Goal: Task Accomplishment & Management: Complete application form

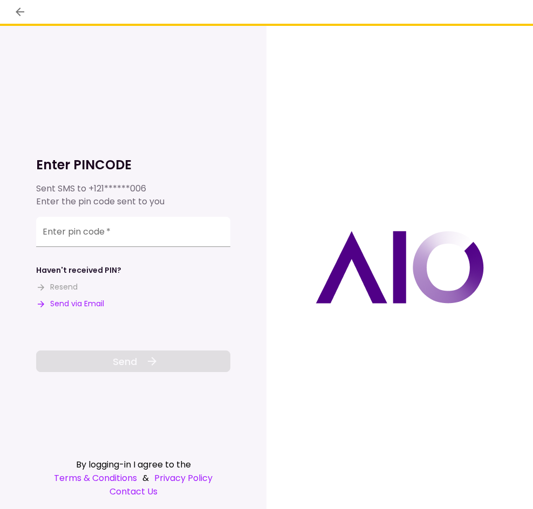
click at [59, 303] on button "Send via Email" at bounding box center [70, 303] width 68 height 11
click at [148, 238] on input "Enter pin code   *" at bounding box center [133, 232] width 194 height 30
click at [168, 218] on div "**********" at bounding box center [133, 248] width 194 height 248
paste input "******"
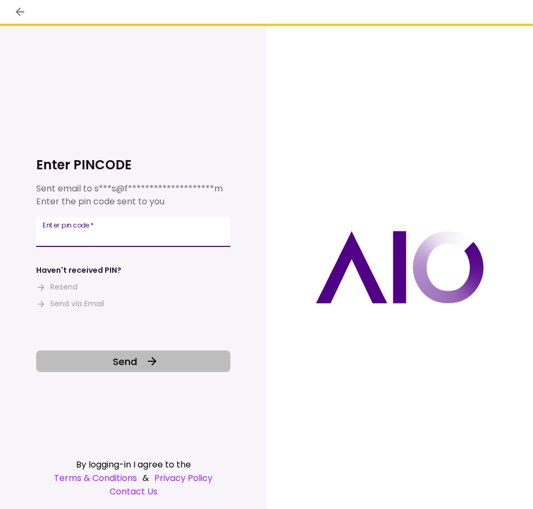
type input "******"
click at [153, 369] on button "Send" at bounding box center [133, 361] width 194 height 22
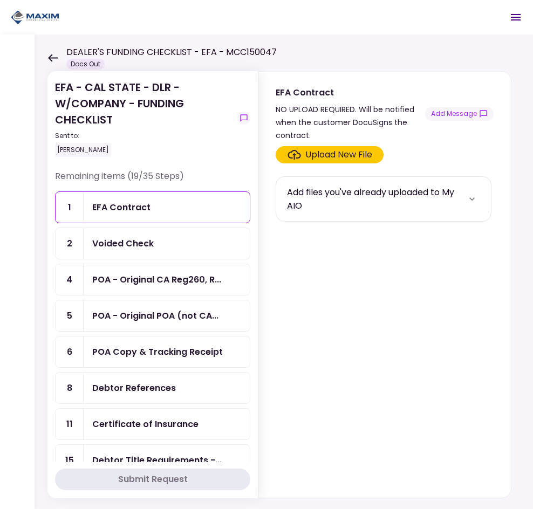
drag, startPoint x: 298, startPoint y: 203, endPoint x: 316, endPoint y: 203, distance: 18.9
click at [299, 203] on div "Add files you've already uploaded to My AIO" at bounding box center [375, 198] width 177 height 27
click at [466, 209] on div "Add files you've already uploaded to My AIO" at bounding box center [383, 198] width 193 height 27
click at [469, 205] on button "more" at bounding box center [472, 199] width 16 height 16
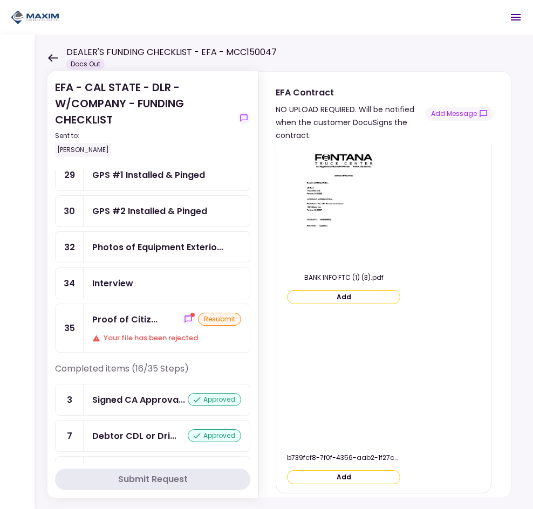
scroll to position [539, 0]
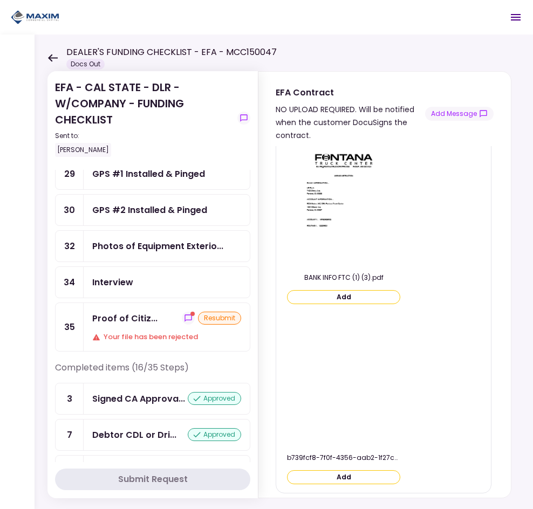
click at [218, 317] on div "resubmit" at bounding box center [219, 318] width 43 height 13
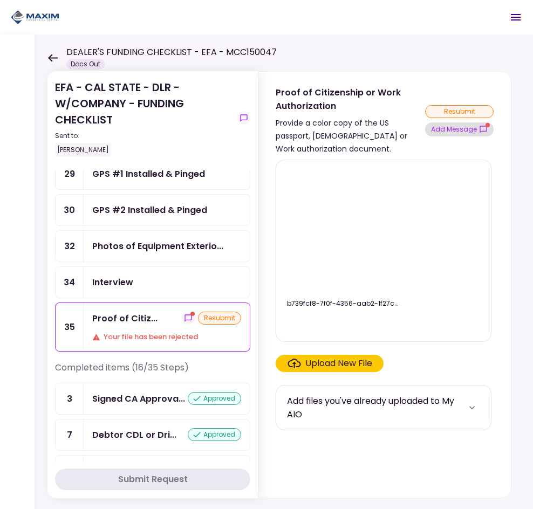
click at [459, 130] on button "Add Message" at bounding box center [459, 129] width 68 height 14
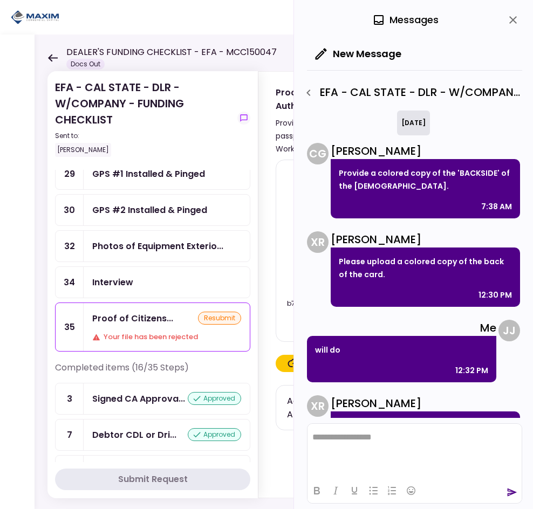
scroll to position [45, 0]
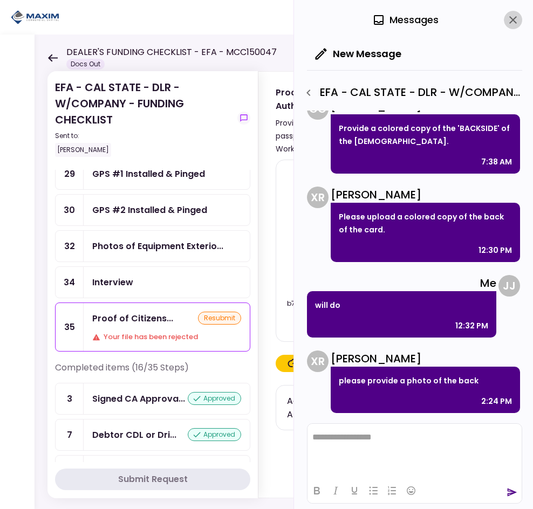
click at [512, 20] on icon "close" at bounding box center [513, 20] width 8 height 8
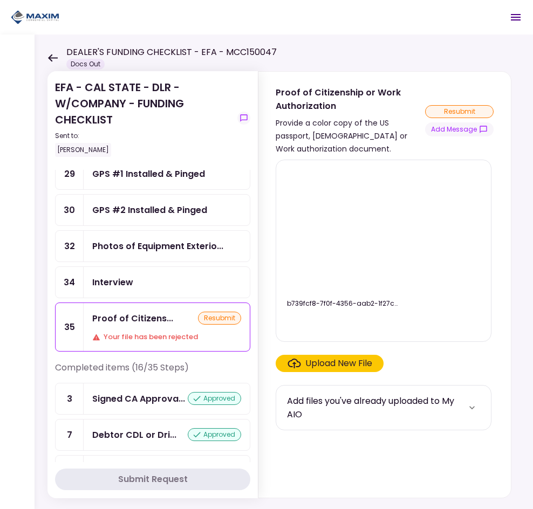
click at [343, 365] on div "Upload New File" at bounding box center [338, 363] width 67 height 13
click at [0, 0] on input "Upload New File" at bounding box center [0, 0] width 0 height 0
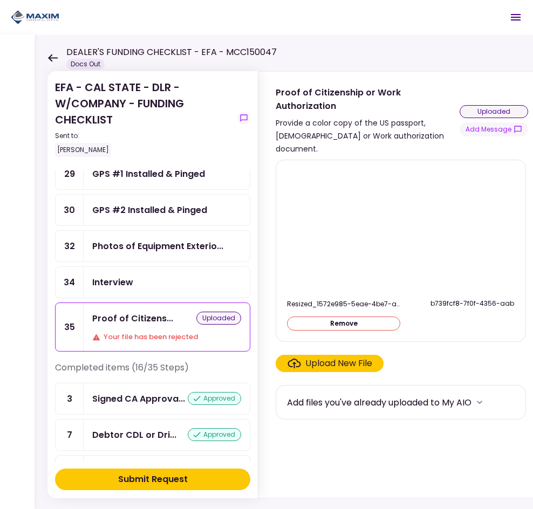
click at [215, 479] on button "Submit Request" at bounding box center [152, 479] width 195 height 22
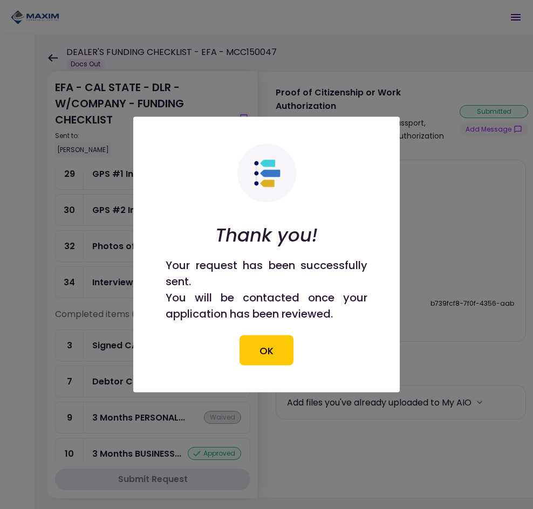
click at [360, 441] on div at bounding box center [266, 254] width 533 height 509
click at [271, 350] on button "OK" at bounding box center [266, 350] width 54 height 30
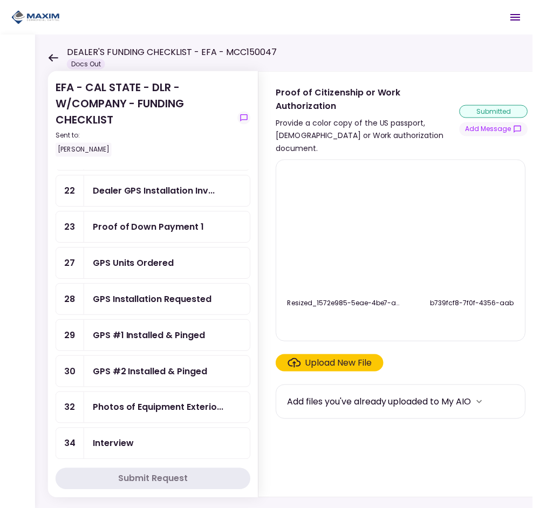
scroll to position [431, 0]
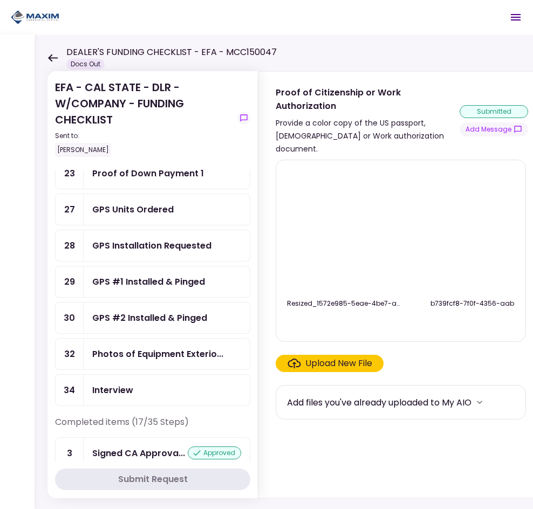
click at [162, 357] on div "Photos of Equipment Exterio..." at bounding box center [157, 353] width 131 height 13
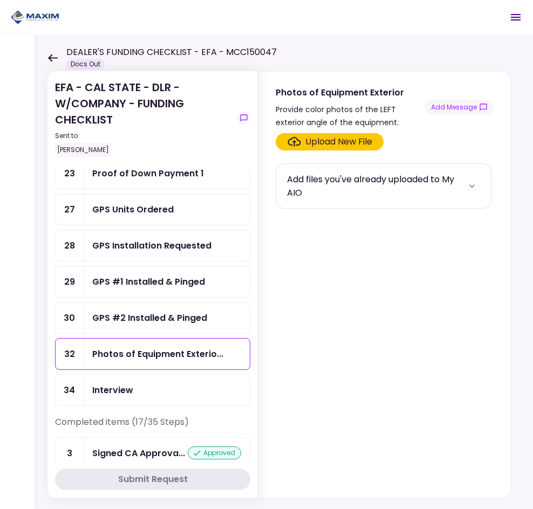
click at [331, 136] on div "Upload New File" at bounding box center [338, 141] width 67 height 13
click at [0, 0] on input "Upload New File" at bounding box center [0, 0] width 0 height 0
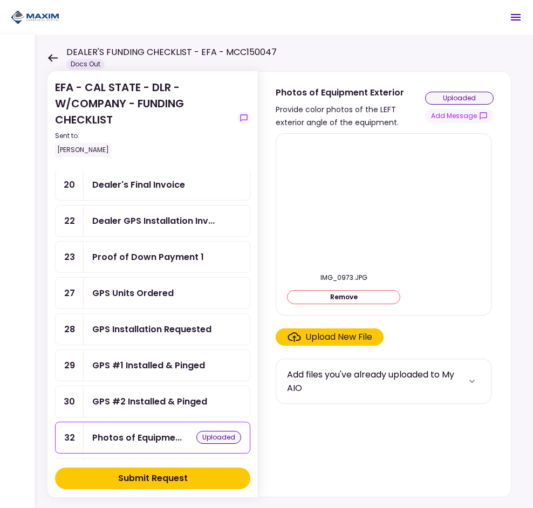
scroll to position [340, 0]
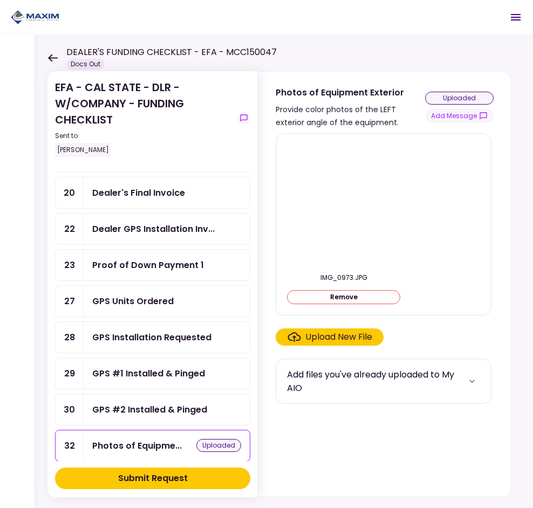
click at [165, 478] on div "Submit Request" at bounding box center [153, 478] width 70 height 13
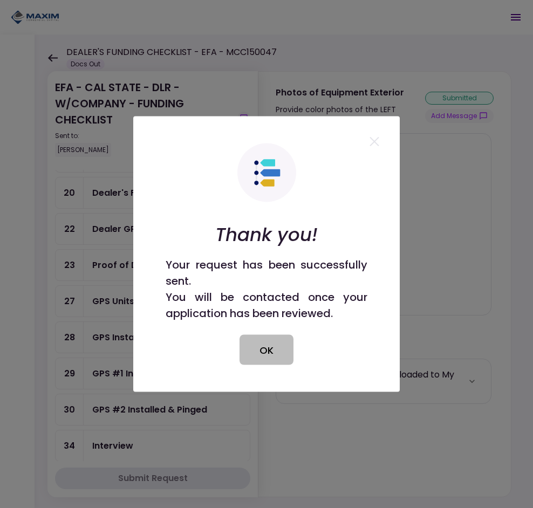
click at [263, 342] on button "OK" at bounding box center [266, 350] width 54 height 30
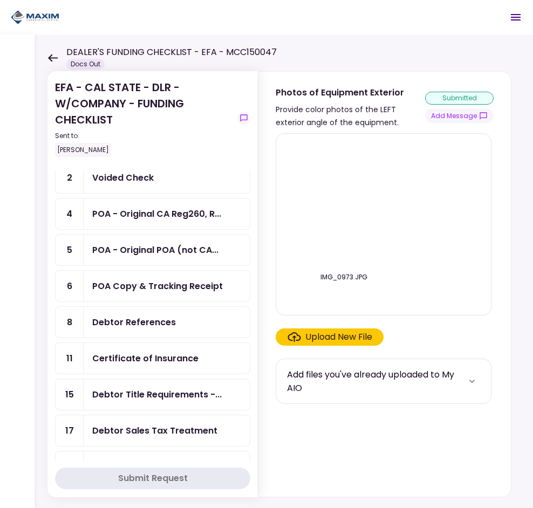
scroll to position [0, 0]
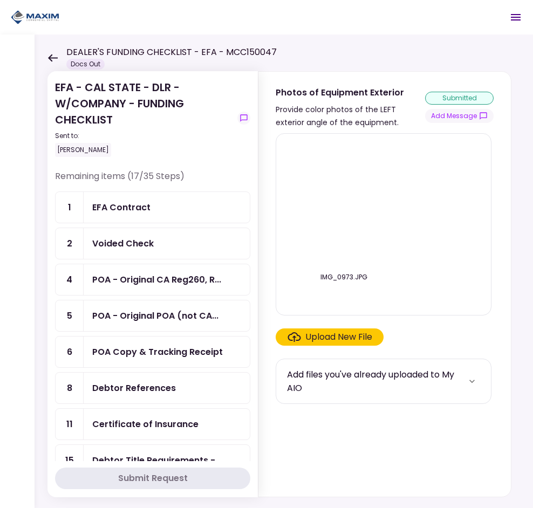
click at [126, 199] on div "EFA Contract" at bounding box center [167, 207] width 166 height 31
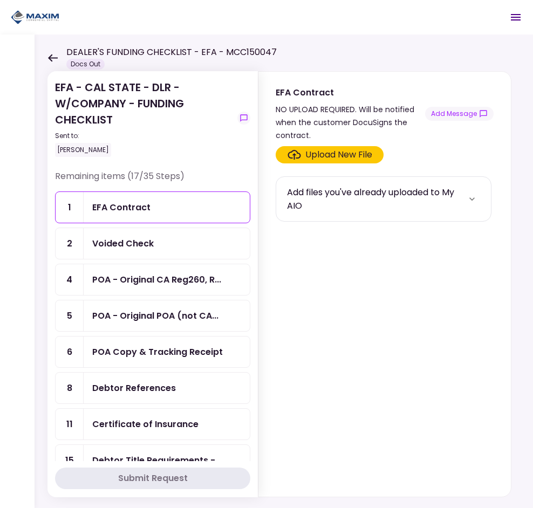
click at [223, 238] on div "Voided Check" at bounding box center [166, 243] width 149 height 13
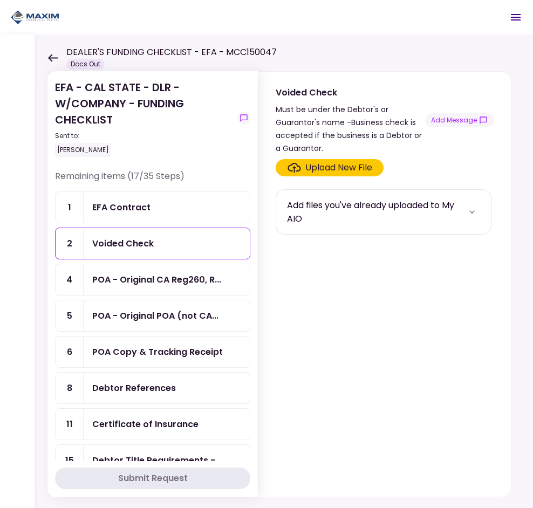
click at [196, 266] on div "POA - Original CA Reg260, R..." at bounding box center [167, 279] width 166 height 31
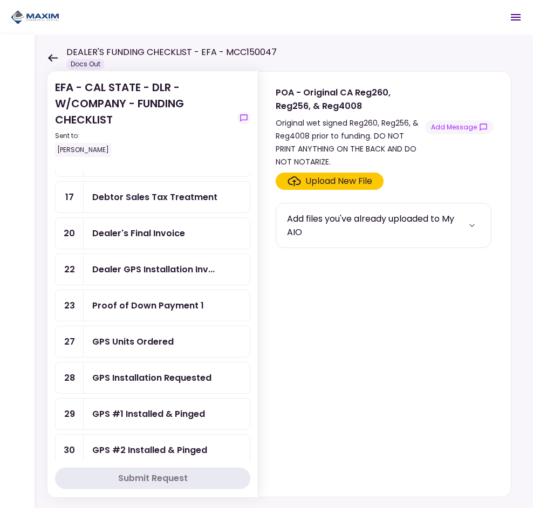
scroll to position [323, 0]
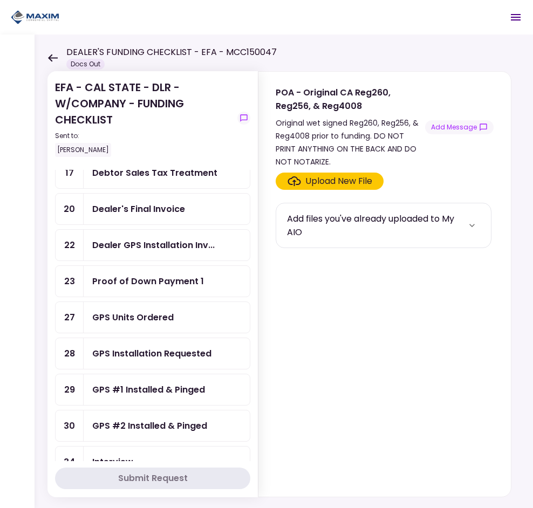
click at [173, 285] on div "Proof of Down Payment 1" at bounding box center [148, 280] width 112 height 13
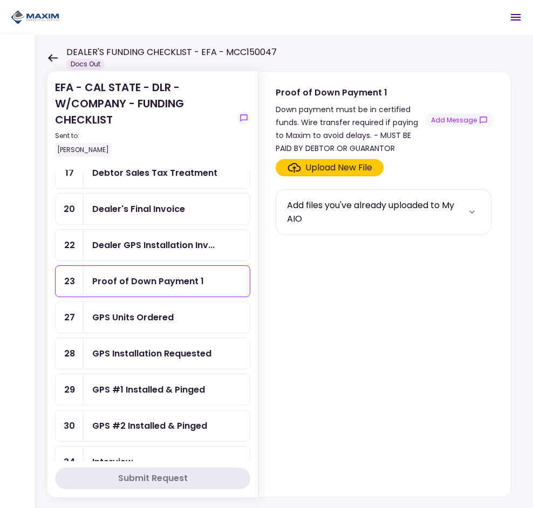
click at [220, 312] on div "GPS Units Ordered" at bounding box center [166, 316] width 149 height 13
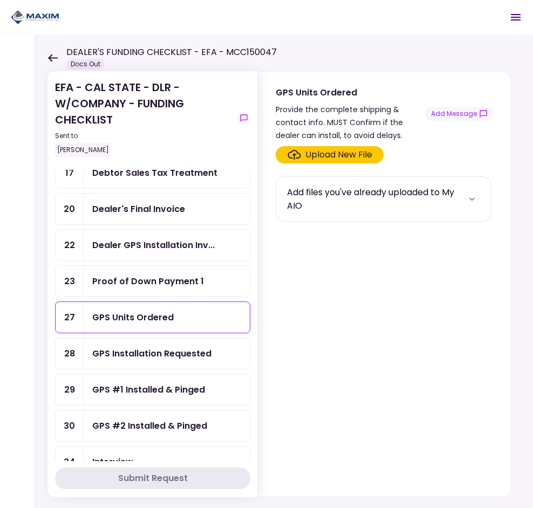
click at [471, 195] on icon "more" at bounding box center [471, 199] width 11 height 11
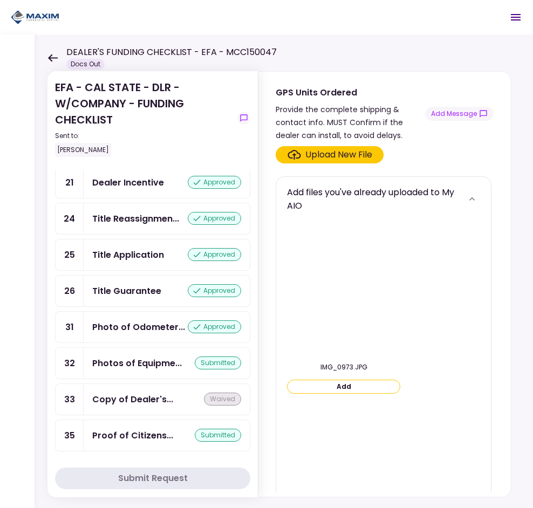
scroll to position [1040, 0]
click at [138, 327] on div "Photo of Odometer..." at bounding box center [138, 326] width 93 height 13
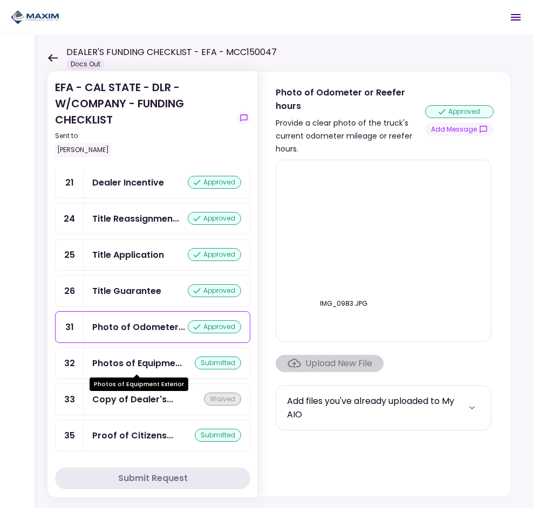
click at [150, 363] on div "Photos of Equipme..." at bounding box center [136, 362] width 89 height 13
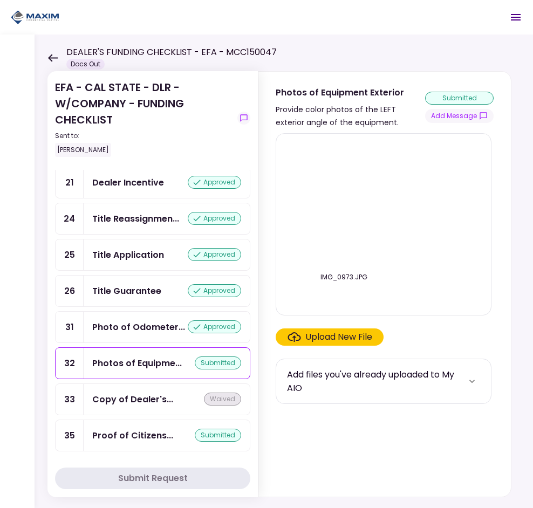
click at [343, 204] on img at bounding box center [343, 204] width 0 height 0
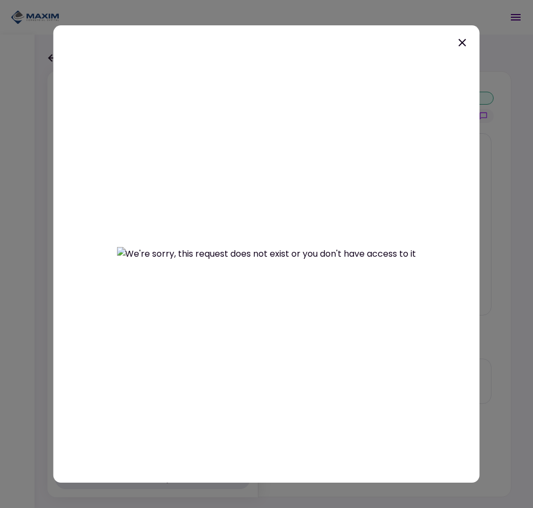
click at [464, 45] on icon at bounding box center [462, 43] width 8 height 8
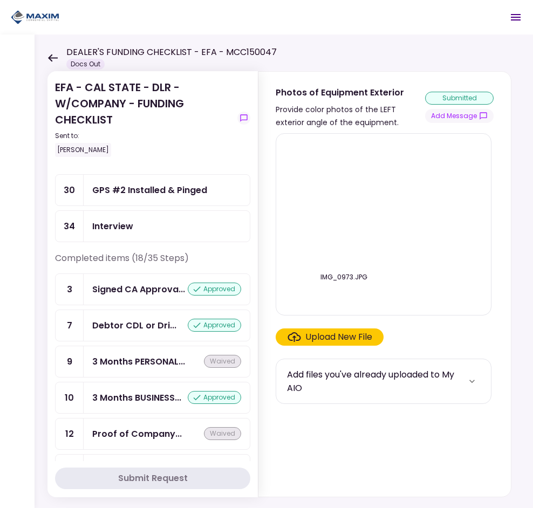
scroll to position [555, 0]
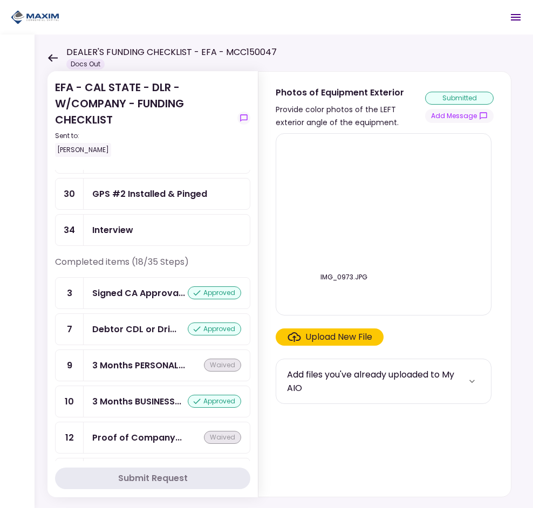
click at [53, 56] on icon at bounding box center [52, 58] width 10 height 8
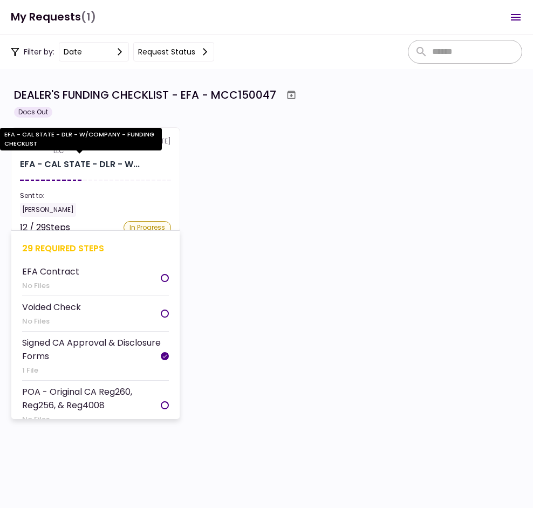
click at [89, 159] on div "EFA - CAL STATE - DLR - W..." at bounding box center [80, 164] width 120 height 13
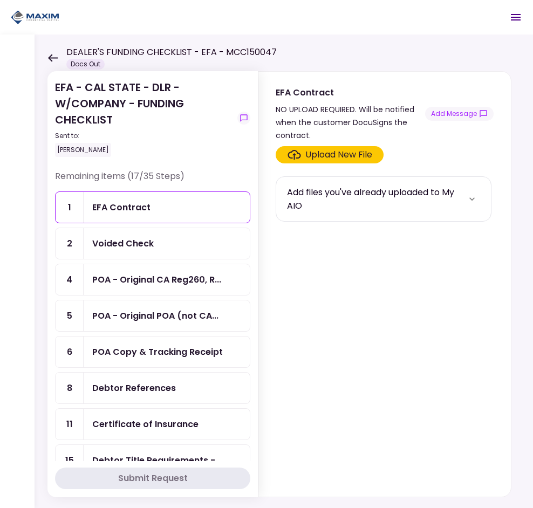
click at [55, 67] on div "DEALER'S FUNDING CHECKLIST - EFA - MCC150047 Docs Out" at bounding box center [161, 58] width 229 height 24
click at [53, 59] on icon at bounding box center [52, 58] width 10 height 8
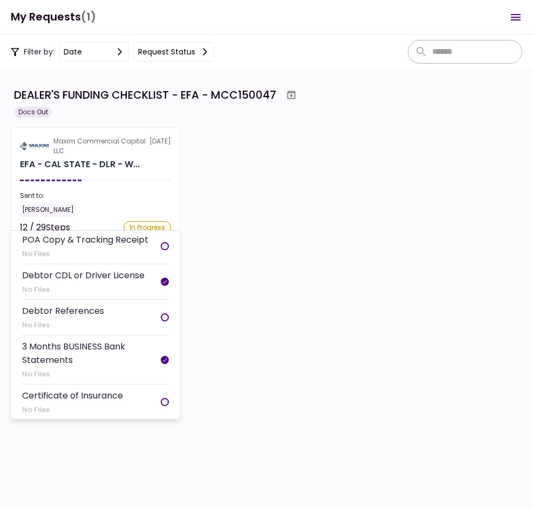
scroll to position [270, 0]
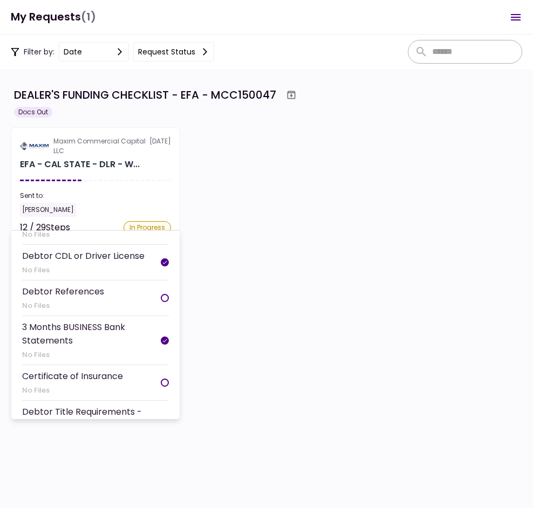
click at [98, 188] on section "Maxim Commercial Capital LLC 8 Sep EFA - CAL STATE - DLR - W... Sent to: Jason …" at bounding box center [95, 179] width 169 height 105
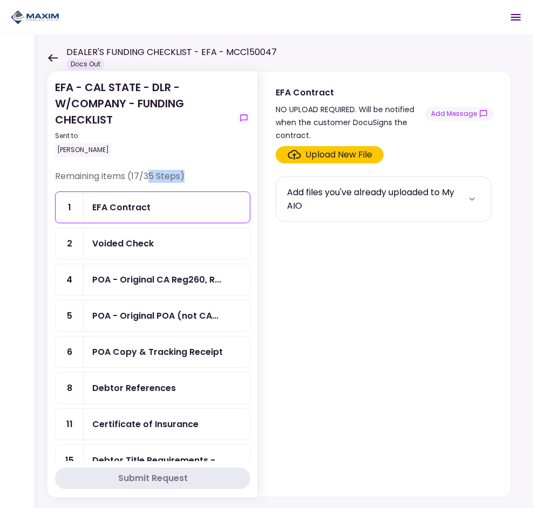
drag, startPoint x: 150, startPoint y: 175, endPoint x: 191, endPoint y: 183, distance: 42.4
click at [191, 183] on div "Remaining items (17/35 Steps)" at bounding box center [152, 181] width 195 height 22
click at [139, 172] on div "Remaining items (17/35 Steps)" at bounding box center [152, 181] width 195 height 22
drag, startPoint x: 140, startPoint y: 172, endPoint x: 126, endPoint y: 169, distance: 14.5
click at [133, 172] on div "Remaining items (17/35 Steps)" at bounding box center [152, 181] width 195 height 22
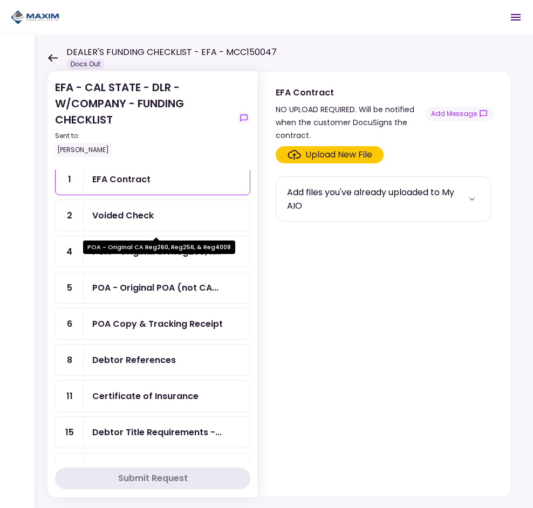
scroll to position [54, 0]
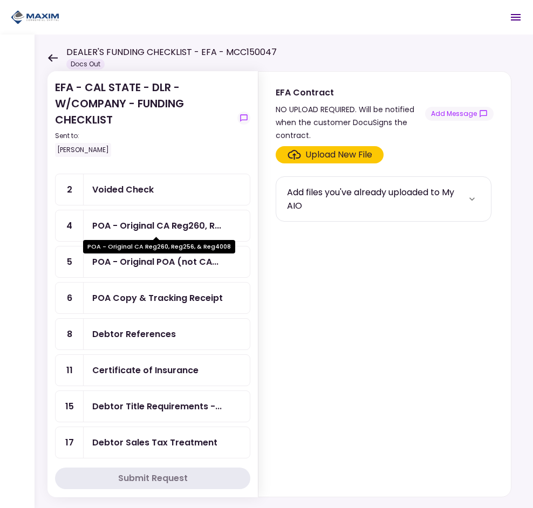
click at [163, 228] on div "POA - Original CA Reg260, R..." at bounding box center [156, 225] width 129 height 13
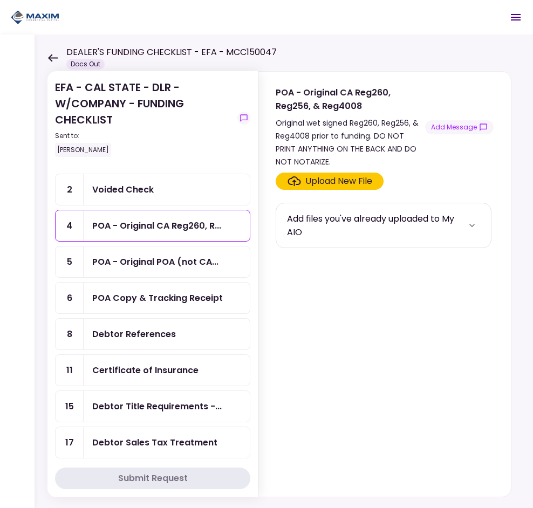
click at [150, 305] on div "POA Copy & Tracking Receipt" at bounding box center [167, 297] width 166 height 31
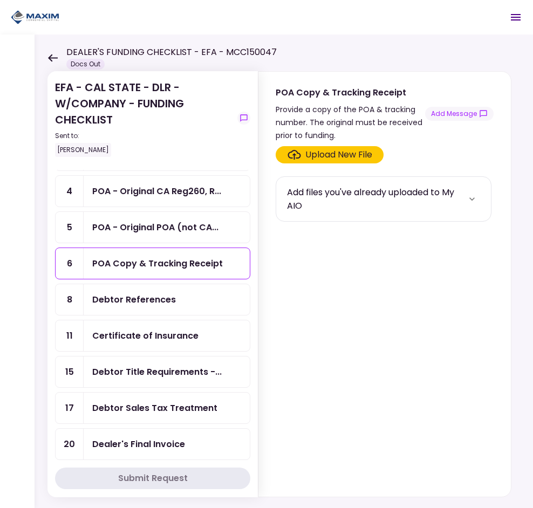
scroll to position [108, 0]
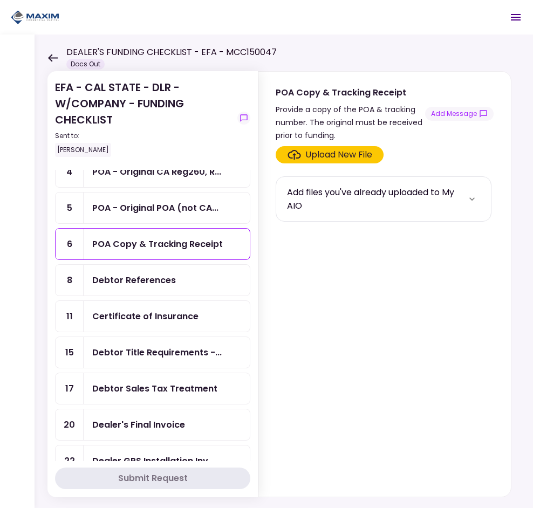
click at [184, 291] on div "Debtor References" at bounding box center [167, 280] width 166 height 31
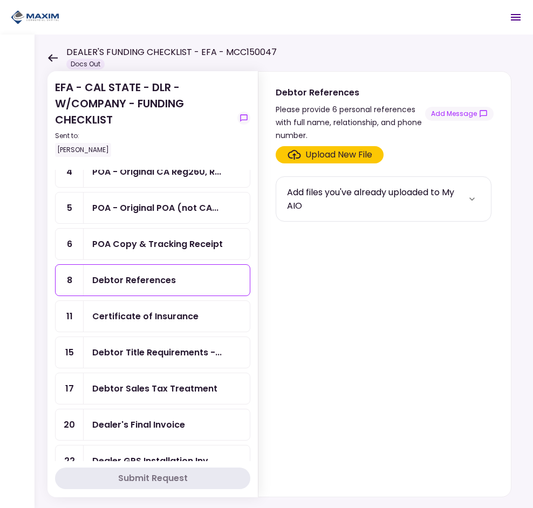
click at [135, 323] on div "Certificate of Insurance" at bounding box center [167, 316] width 166 height 31
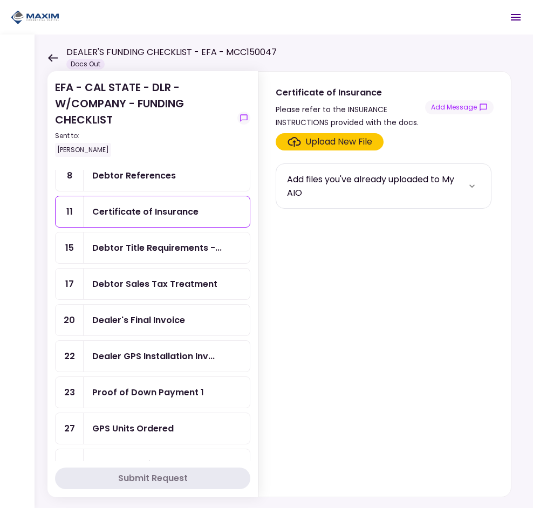
scroll to position [216, 0]
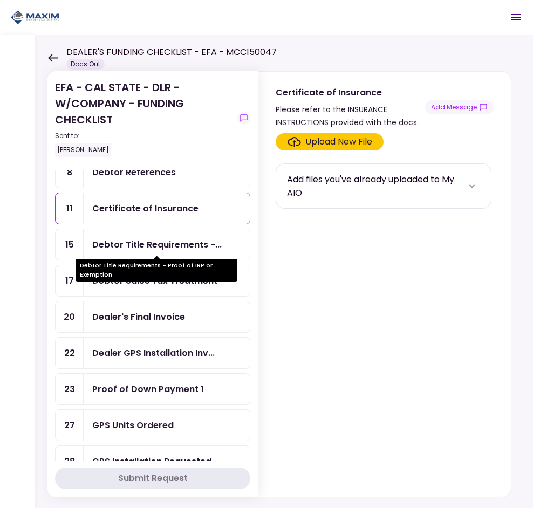
click at [150, 241] on div "Debtor Title Requirements -..." at bounding box center [156, 244] width 129 height 13
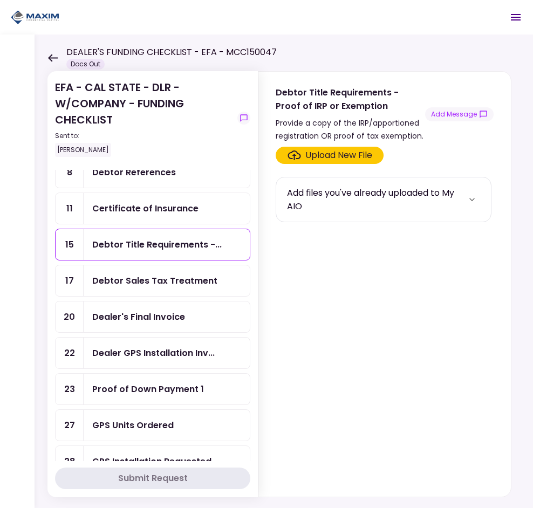
click at [191, 277] on div "Debtor Sales Tax Treatment" at bounding box center [154, 280] width 125 height 13
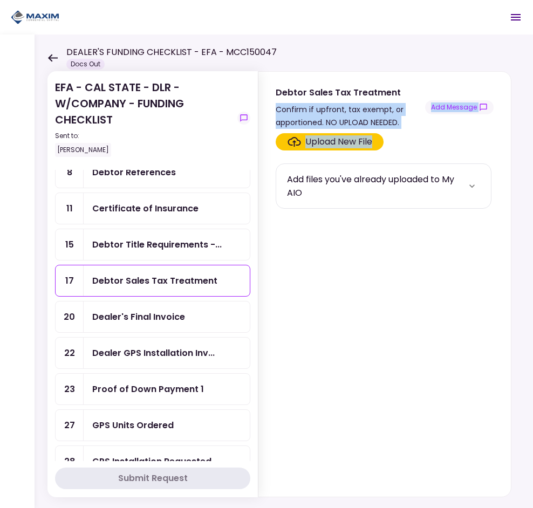
drag, startPoint x: 278, startPoint y: 110, endPoint x: 421, endPoint y: 129, distance: 144.0
click at [421, 129] on div "Debtor Sales Tax Treatment Confirm if upfront, tax exempt, or apportioned. NO U…" at bounding box center [384, 284] width 253 height 426
click at [419, 133] on div "Upload New File" at bounding box center [383, 141] width 216 height 17
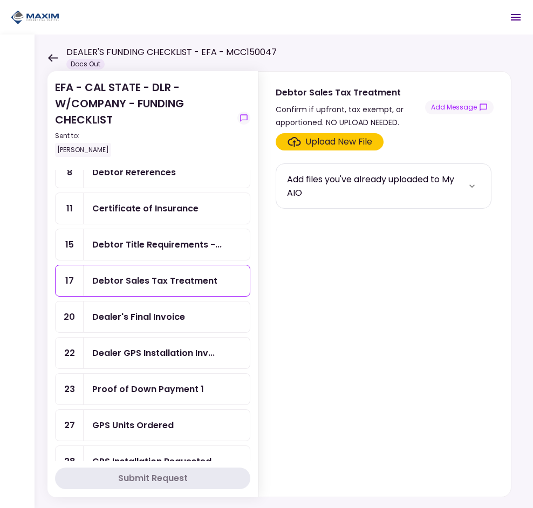
scroll to position [270, 0]
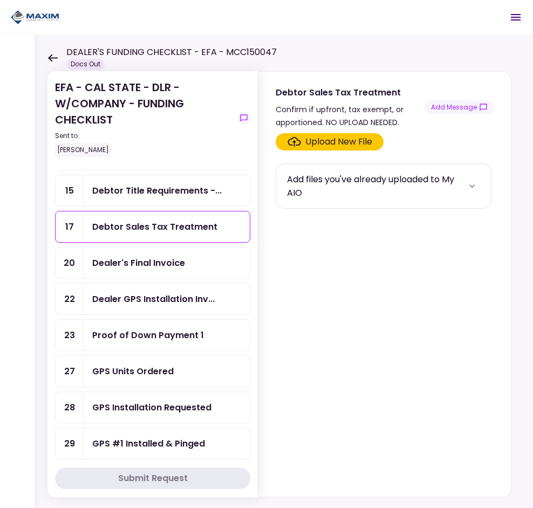
click at [149, 263] on div "Dealer's Final Invoice" at bounding box center [138, 262] width 93 height 13
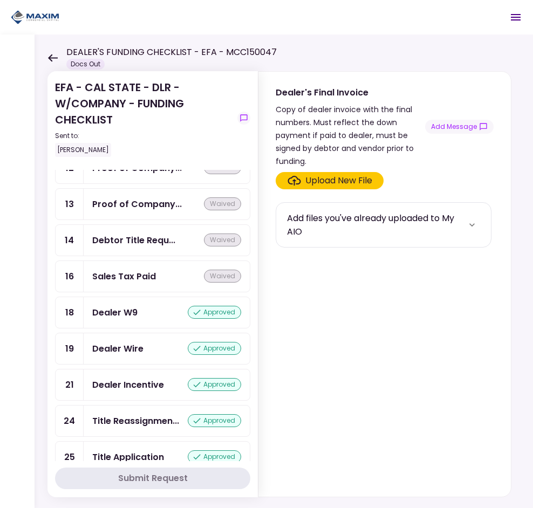
scroll to position [771, 0]
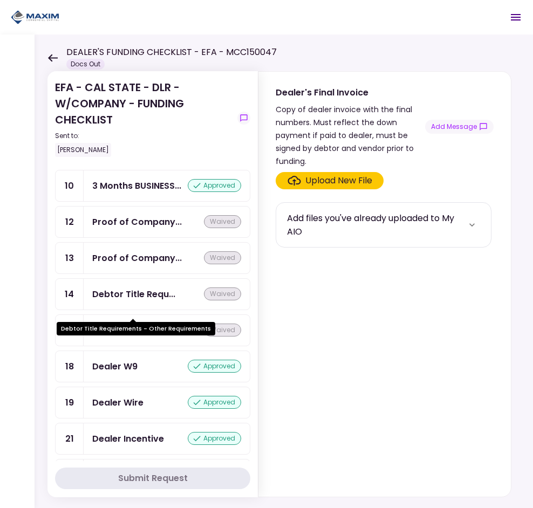
click at [157, 301] on div "Debtor Title Requ..." at bounding box center [133, 293] width 83 height 13
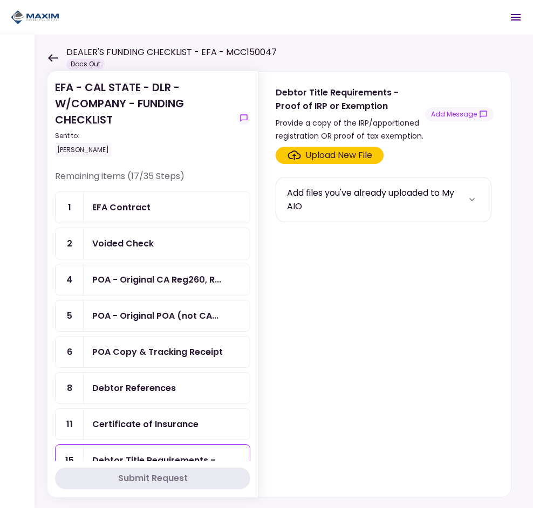
click at [159, 272] on div "POA - Original CA Reg260, R..." at bounding box center [167, 279] width 166 height 31
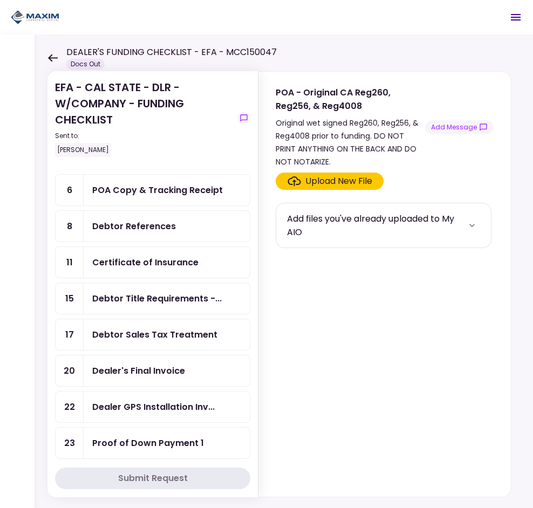
scroll to position [108, 0]
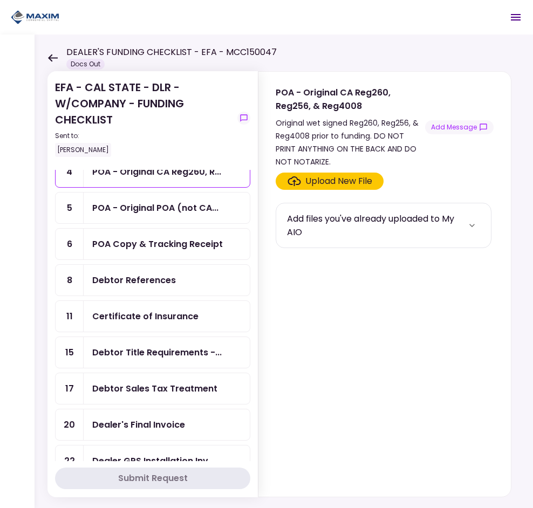
click at [179, 283] on div "Debtor References" at bounding box center [166, 279] width 149 height 13
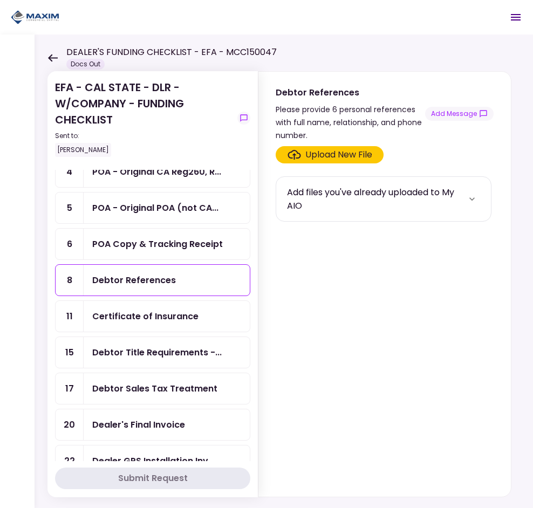
click at [317, 155] on div "Upload New File" at bounding box center [338, 154] width 67 height 13
click at [0, 0] on input "Upload New File" at bounding box center [0, 0] width 0 height 0
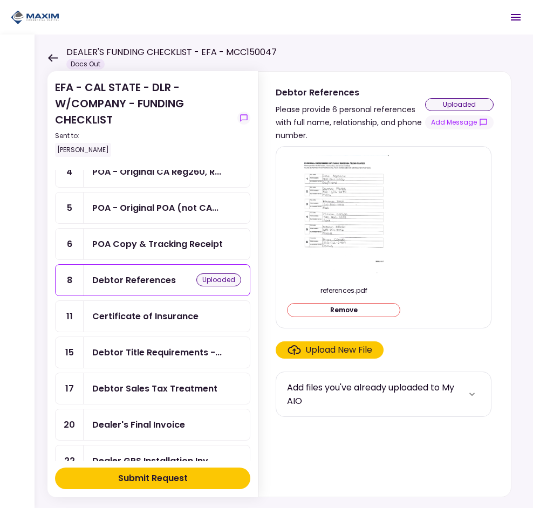
click at [211, 480] on button "Submit Request" at bounding box center [152, 478] width 195 height 22
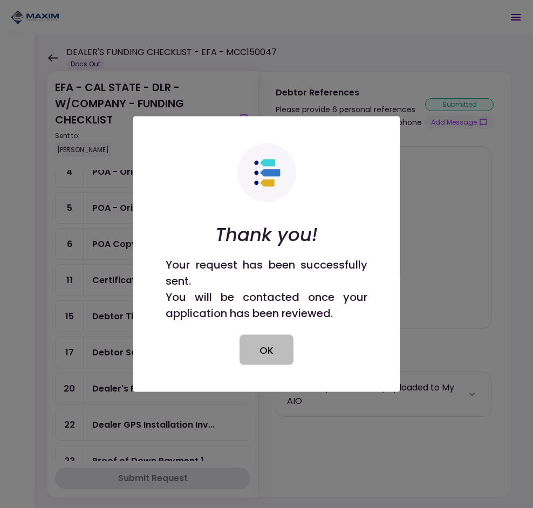
click at [271, 353] on button "OK" at bounding box center [266, 350] width 54 height 30
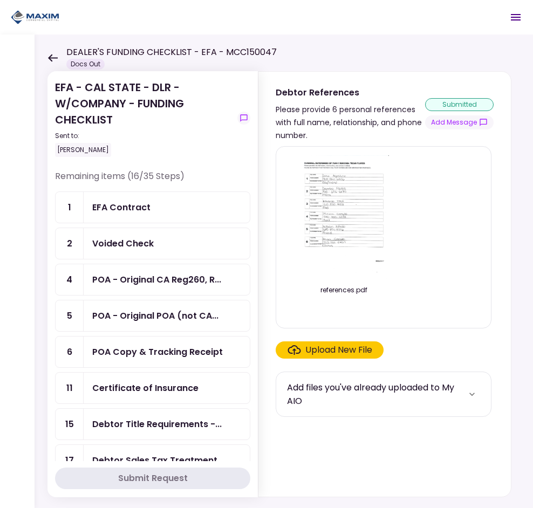
click at [120, 197] on div "EFA Contract" at bounding box center [167, 207] width 166 height 31
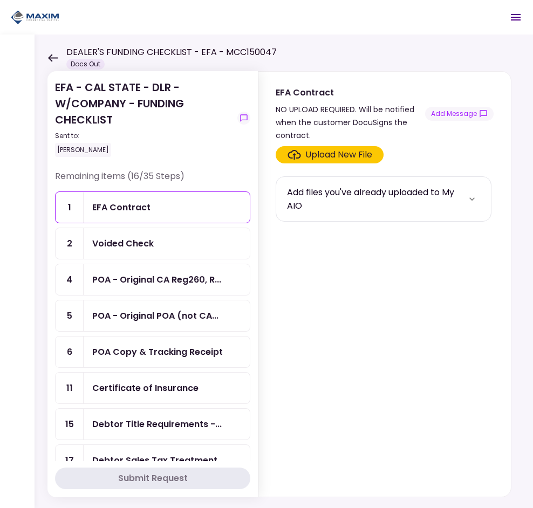
click at [158, 250] on div "Voided Check" at bounding box center [167, 243] width 166 height 31
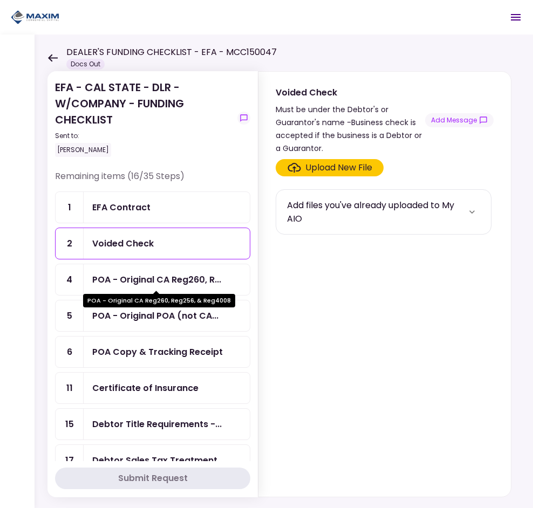
click at [182, 280] on div "POA - Original CA Reg260, R..." at bounding box center [156, 279] width 129 height 13
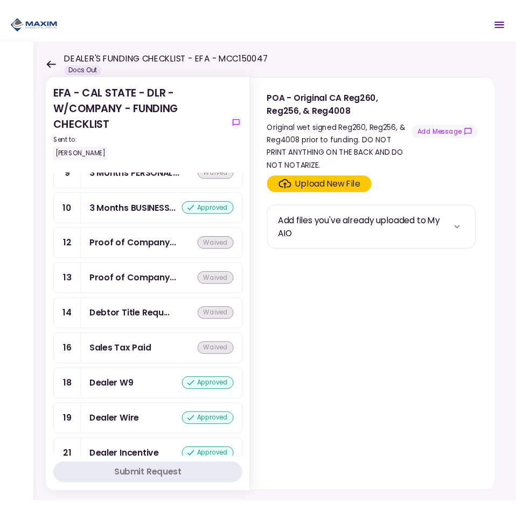
scroll to position [809, 0]
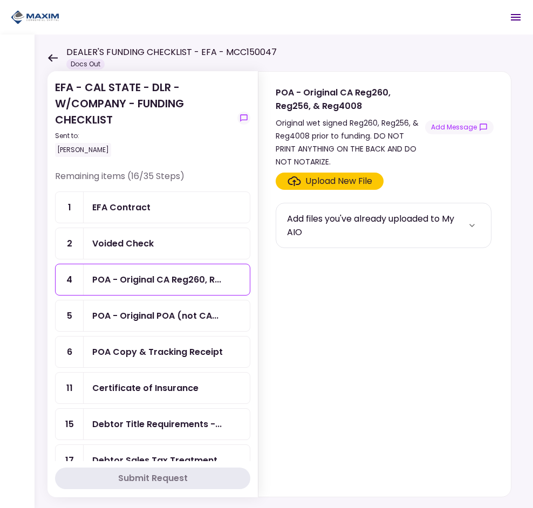
click at [165, 207] on div "EFA Contract" at bounding box center [166, 207] width 149 height 13
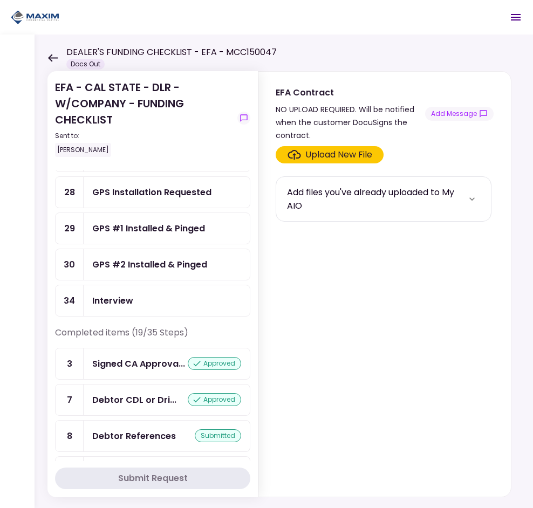
scroll to position [447, 0]
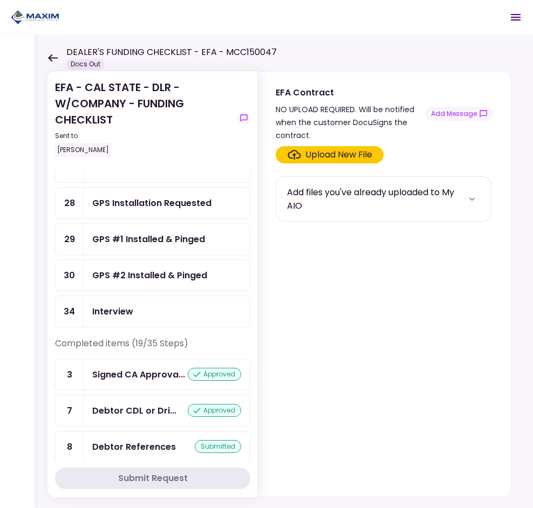
scroll to position [431, 0]
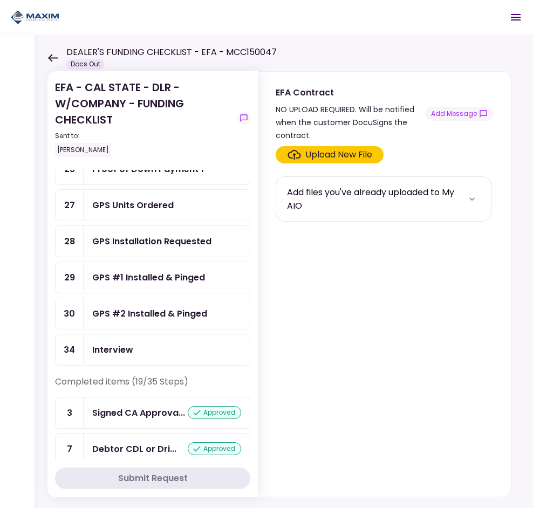
scroll to position [323, 0]
